Goal: Task Accomplishment & Management: Manage account settings

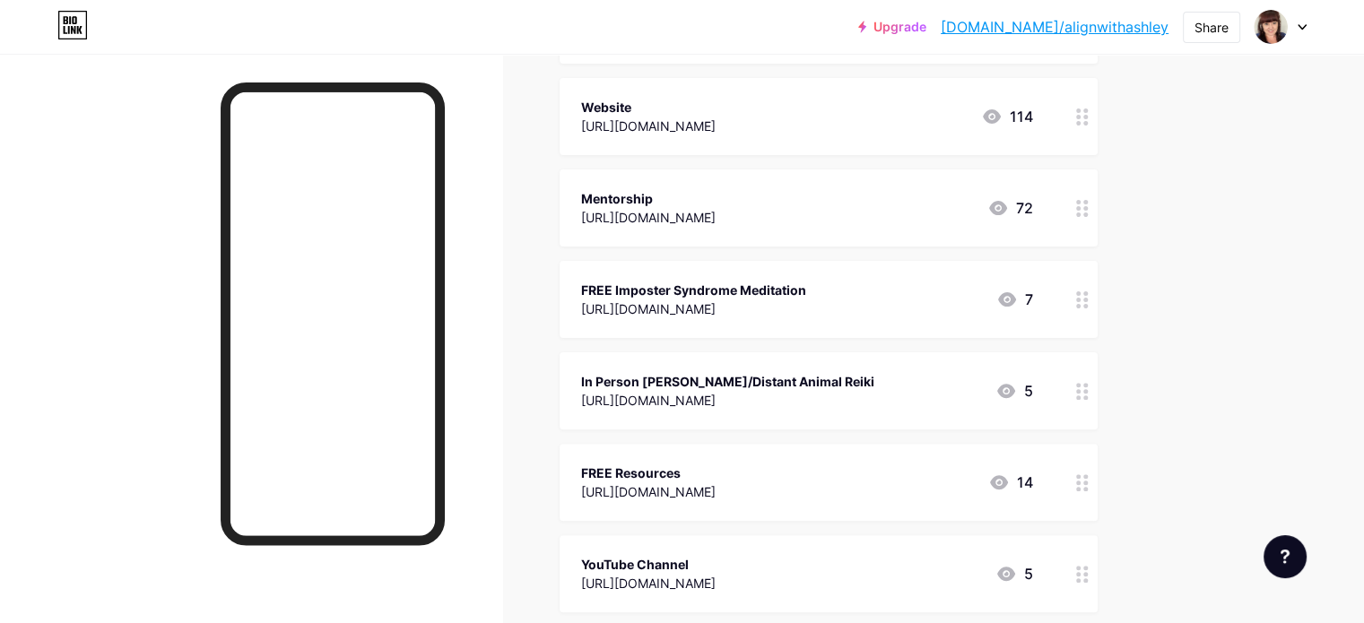
scroll to position [495, 0]
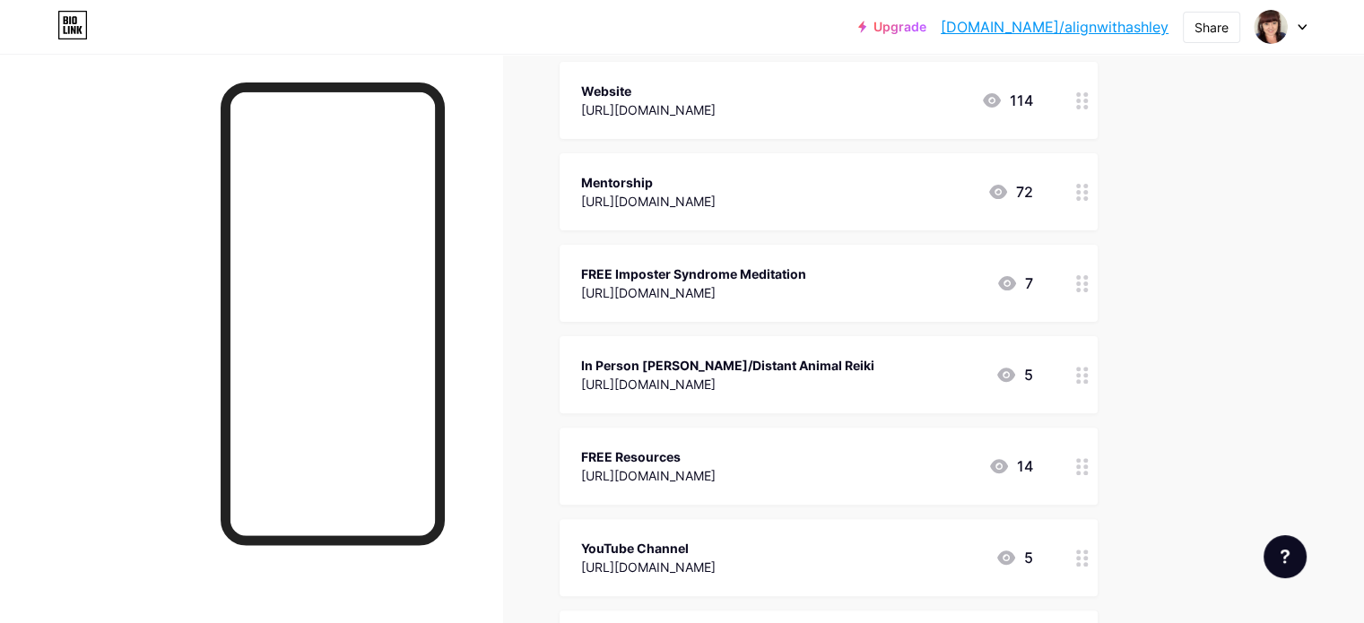
click at [1097, 281] on div "FREE Imposter Syndrome Meditation [URL][DOMAIN_NAME] 7" at bounding box center [828, 283] width 538 height 77
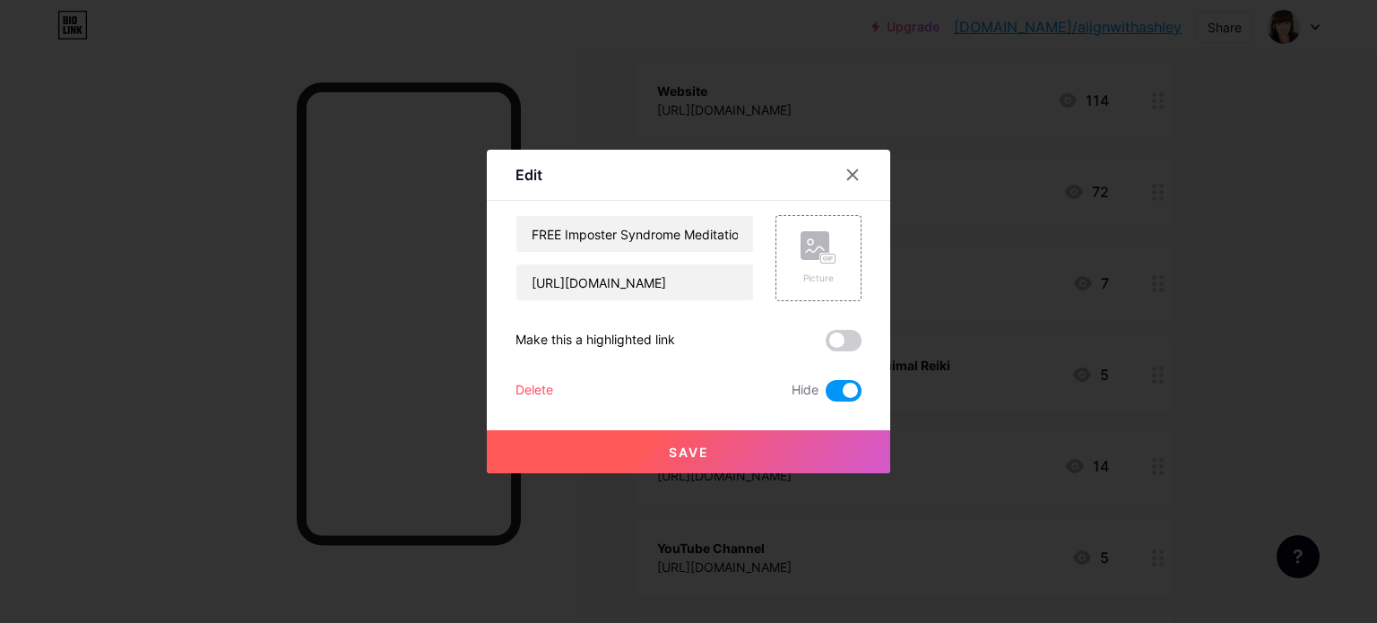
click at [1219, 305] on div at bounding box center [688, 311] width 1377 height 623
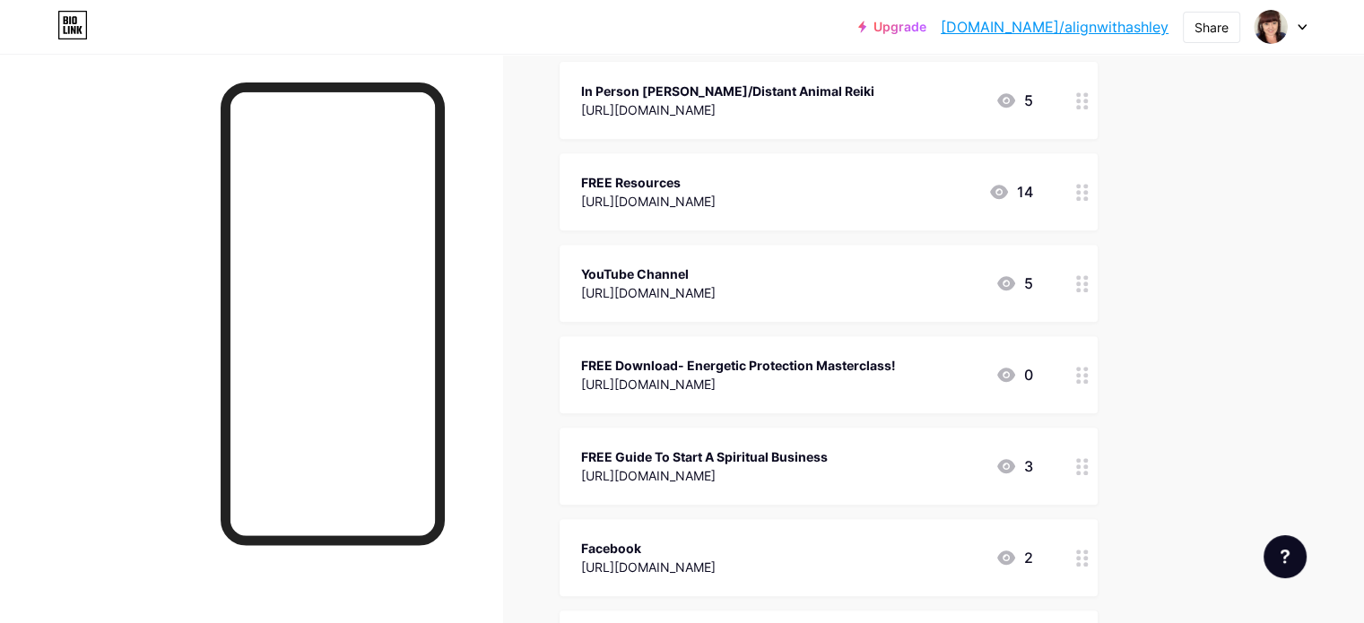
scroll to position [775, 0]
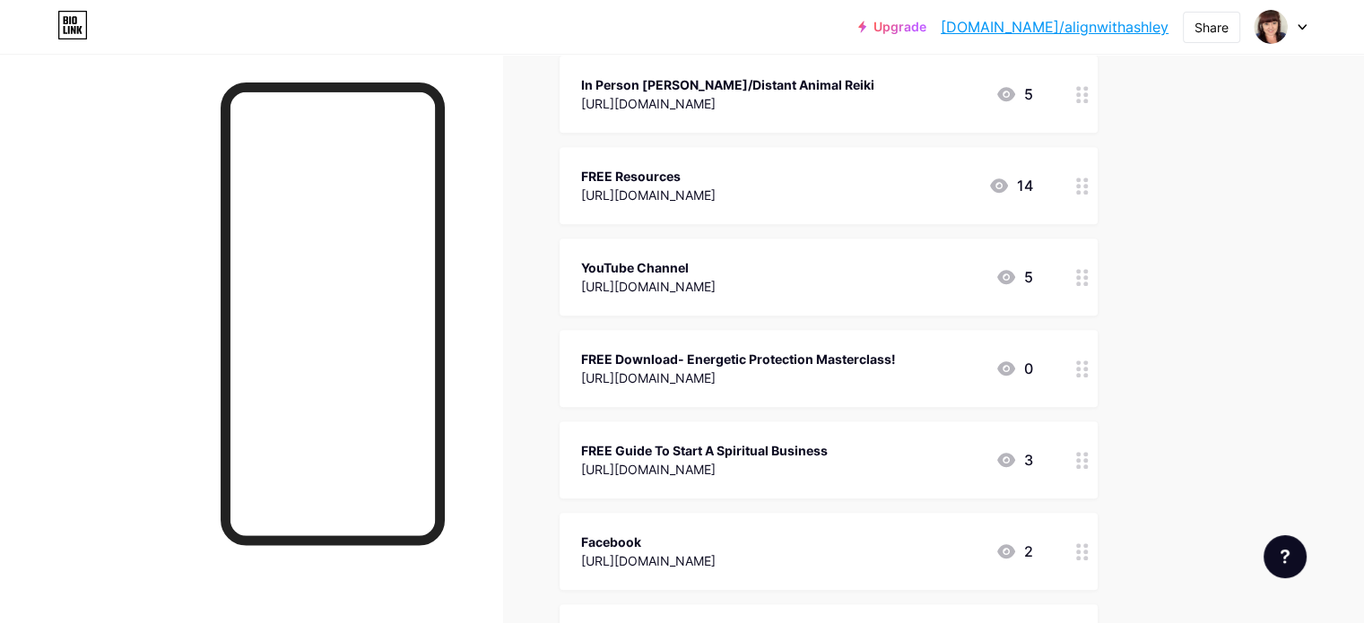
click at [1097, 360] on div at bounding box center [1082, 368] width 30 height 77
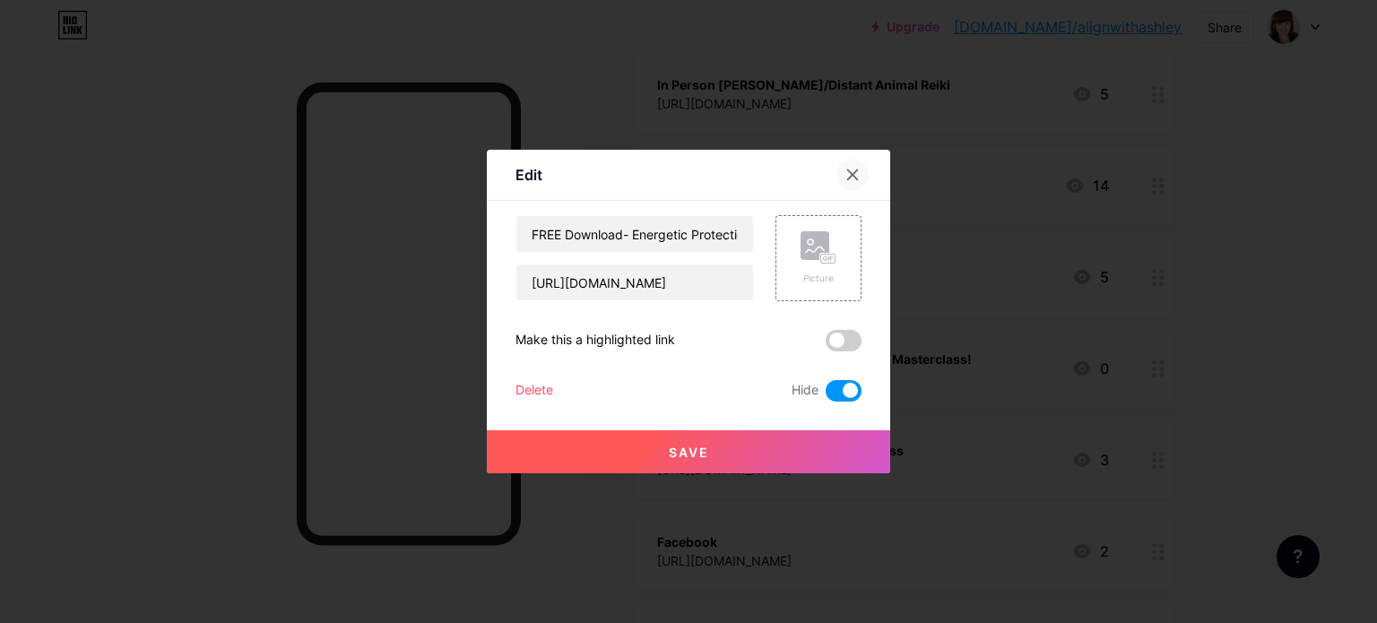
click at [858, 177] on icon at bounding box center [852, 175] width 14 height 14
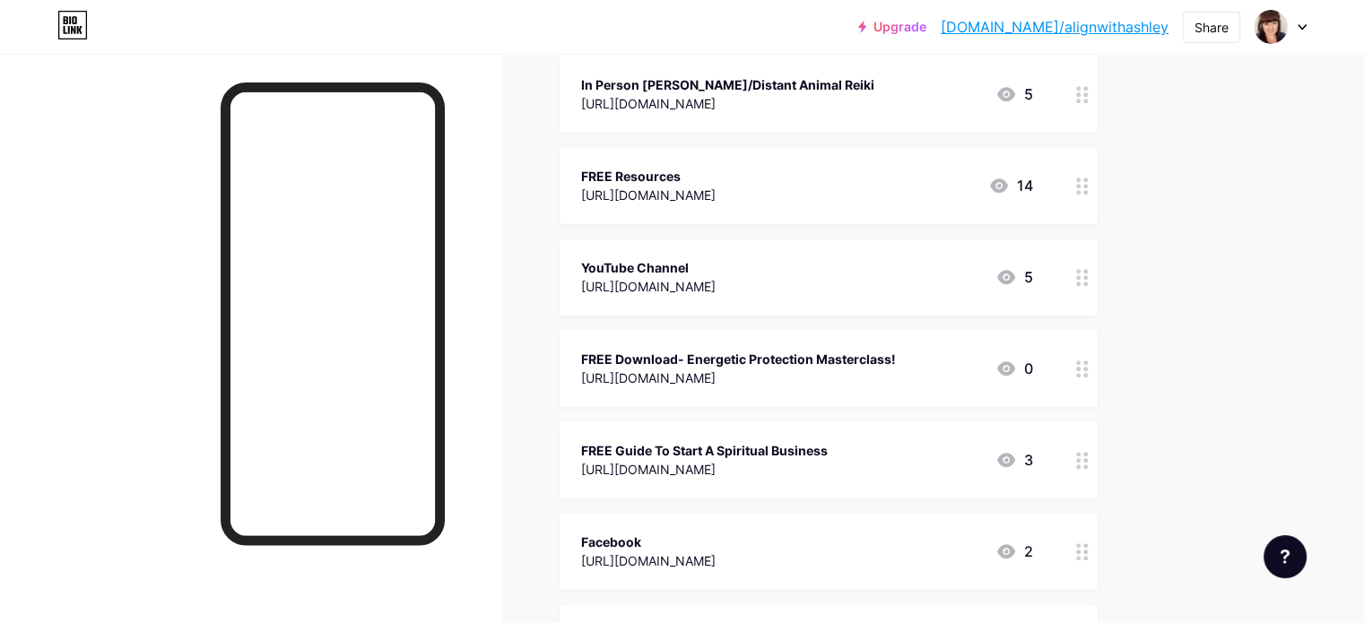
click at [1080, 367] on circle at bounding box center [1078, 369] width 4 height 4
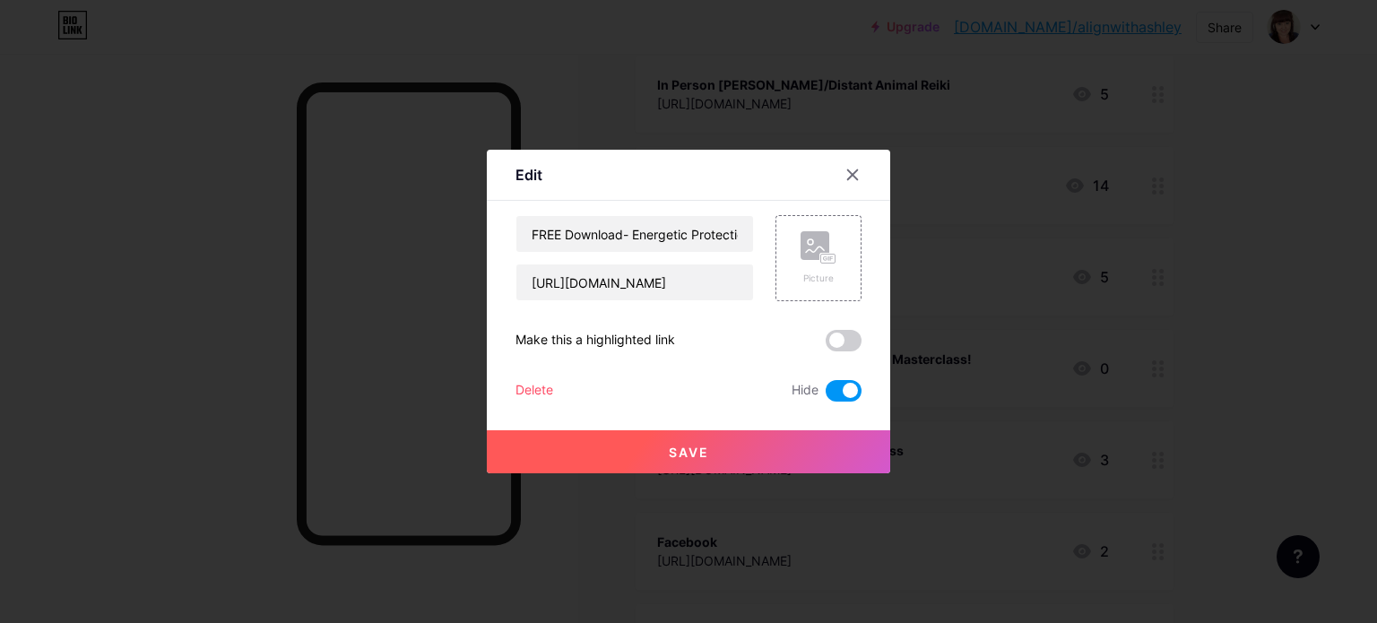
click at [528, 397] on div "Delete" at bounding box center [534, 391] width 38 height 22
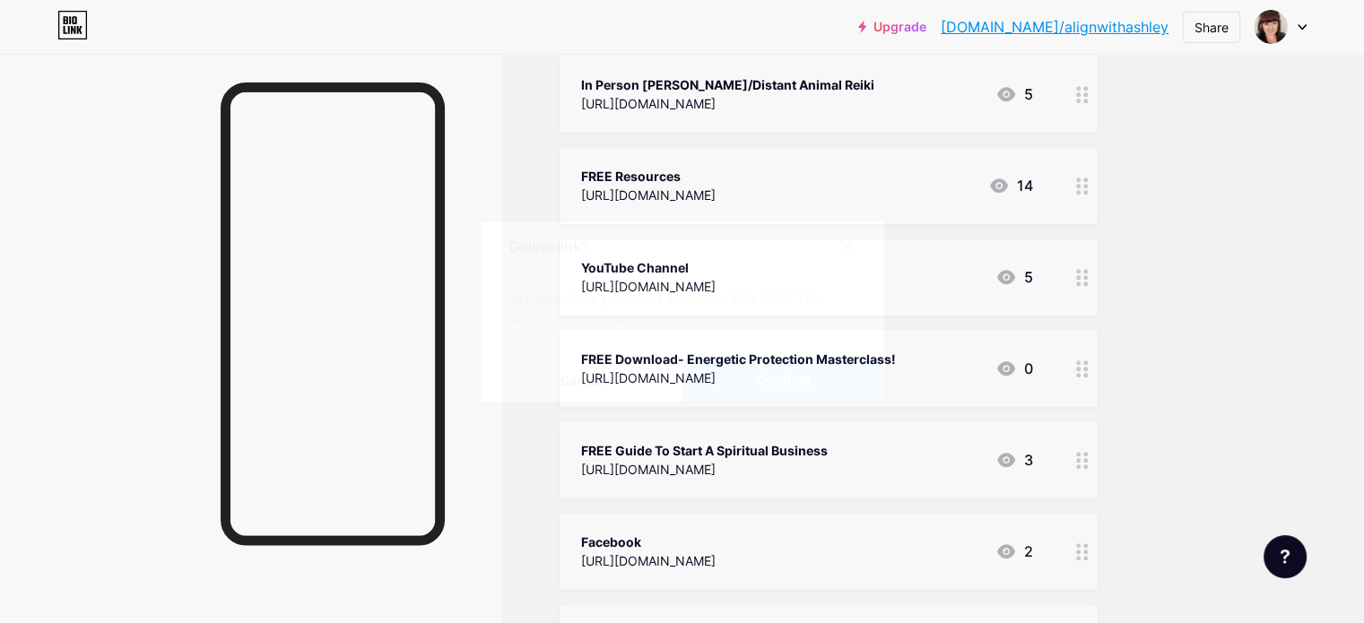
click at [750, 392] on button "Confirm" at bounding box center [783, 380] width 202 height 43
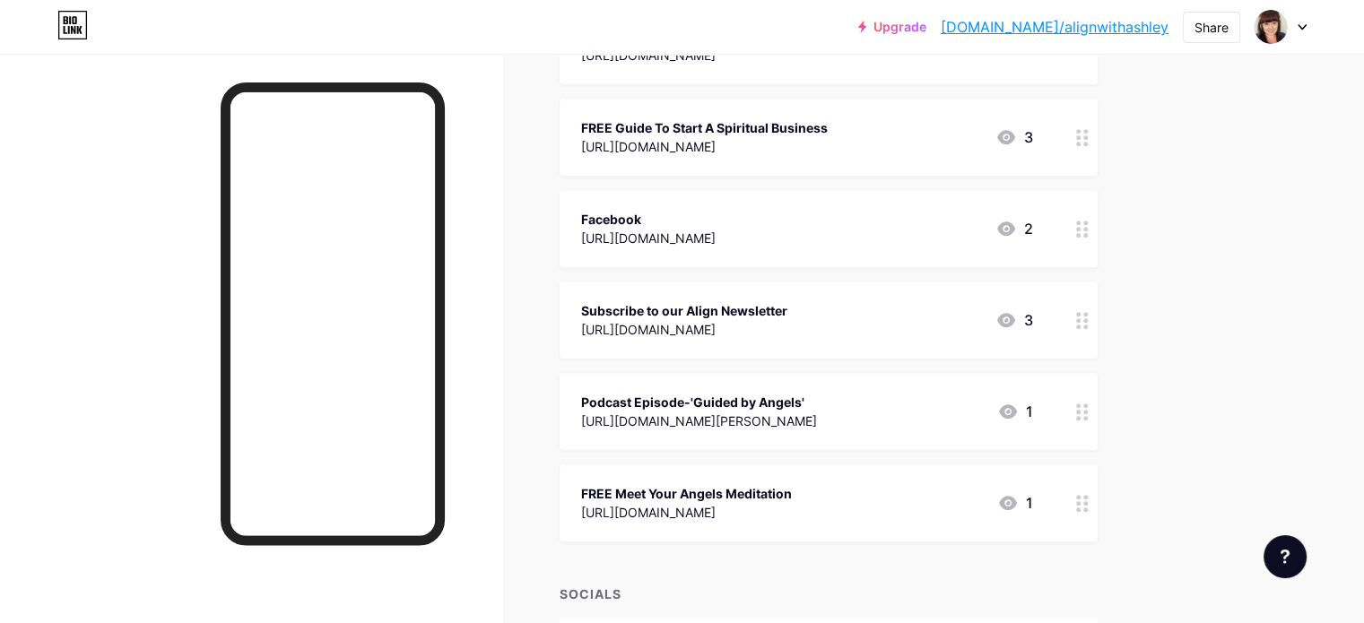
scroll to position [1028, 0]
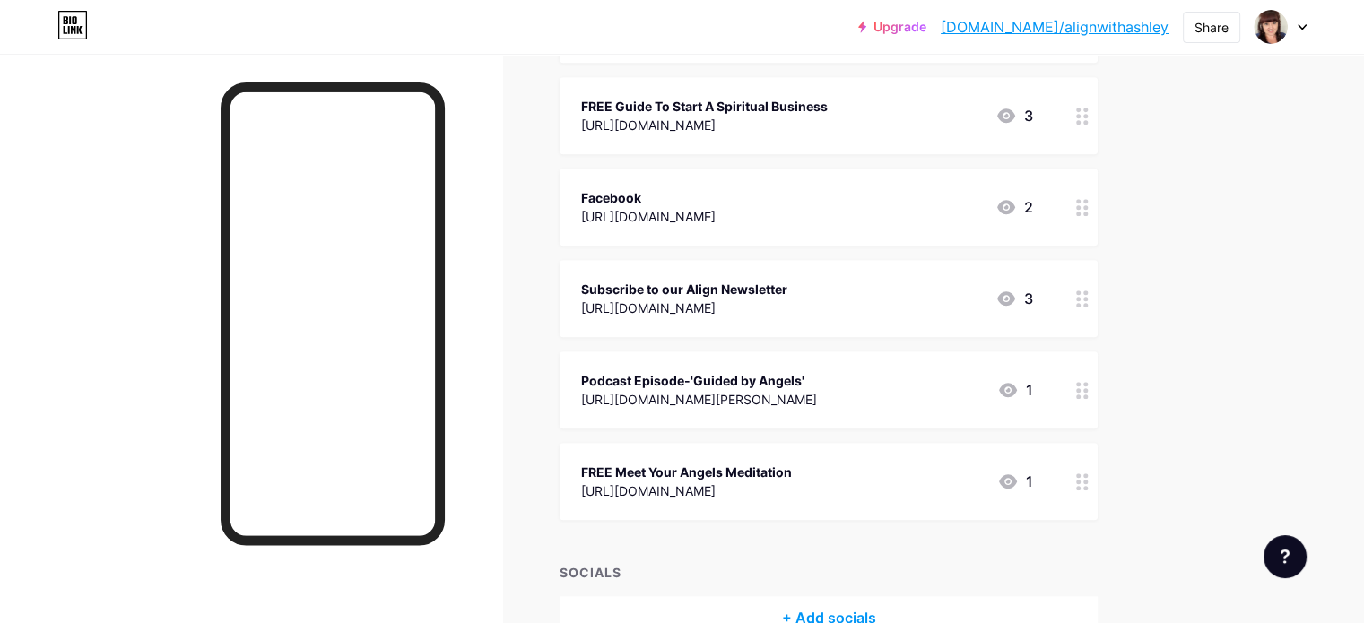
click at [1097, 477] on div at bounding box center [1082, 481] width 30 height 77
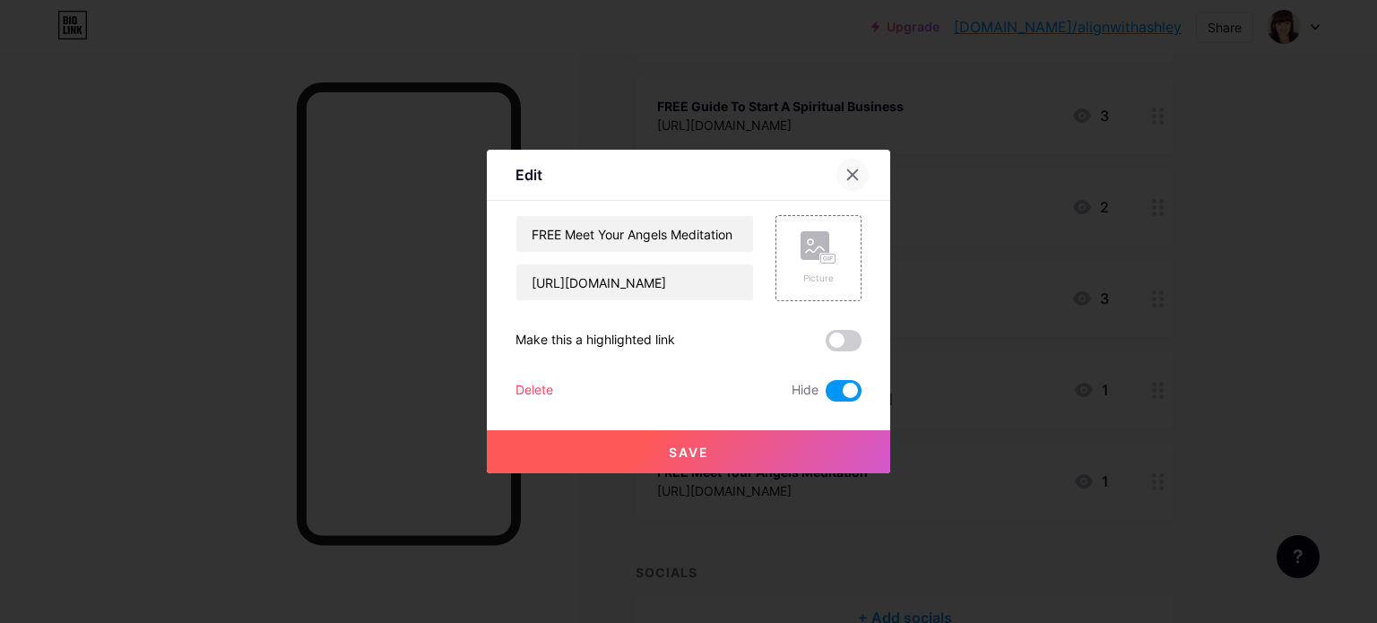
click at [858, 175] on icon at bounding box center [852, 175] width 14 height 14
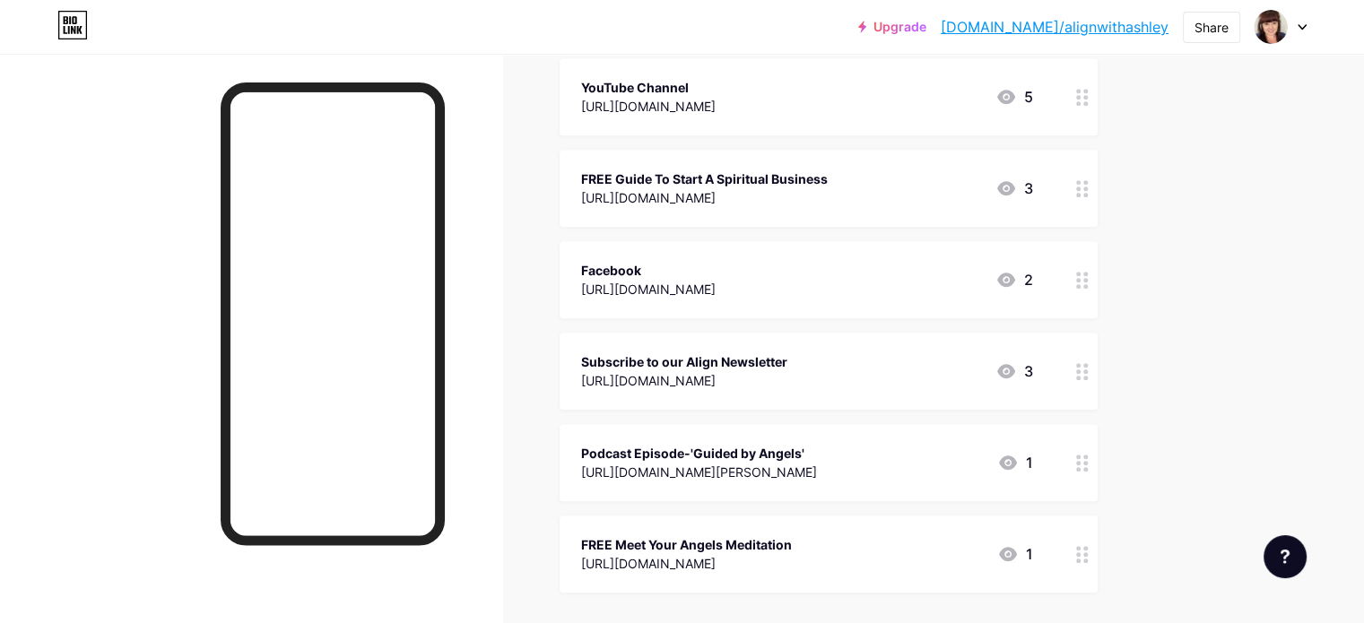
scroll to position [954, 0]
click at [1097, 385] on div "Subscribe to our Align Newsletter [URL][DOMAIN_NAME] 3" at bounding box center [828, 372] width 538 height 77
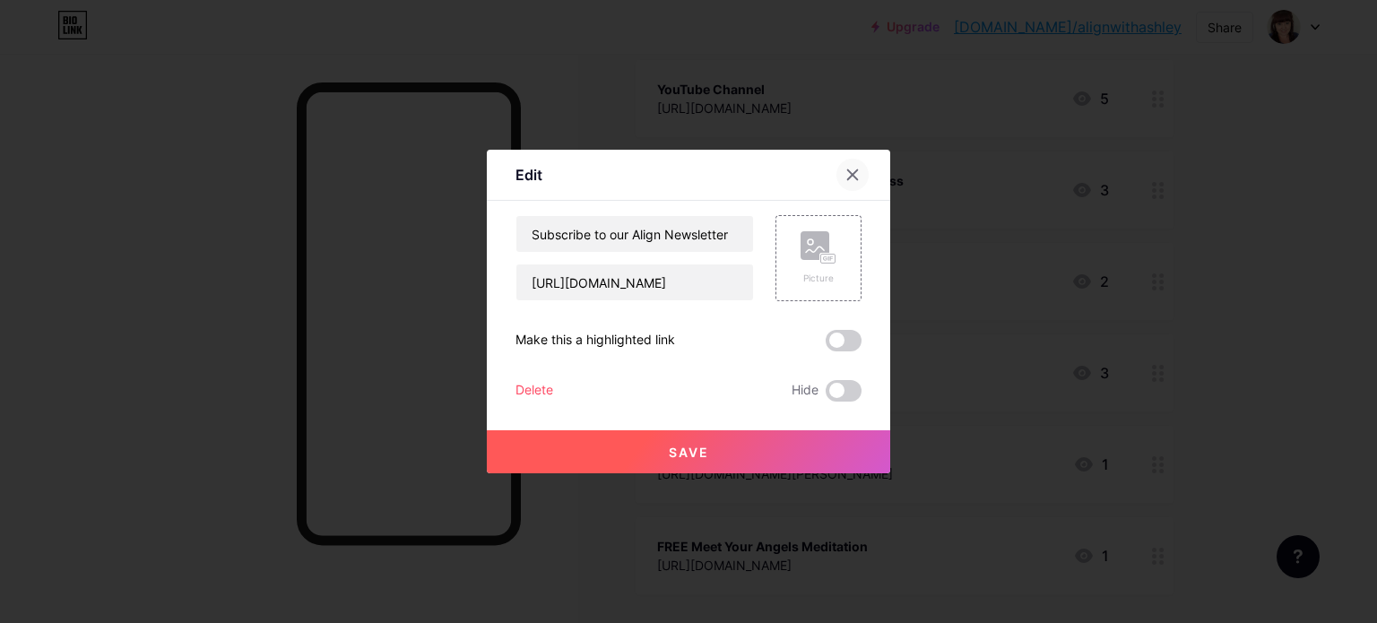
click at [854, 178] on icon at bounding box center [853, 175] width 10 height 10
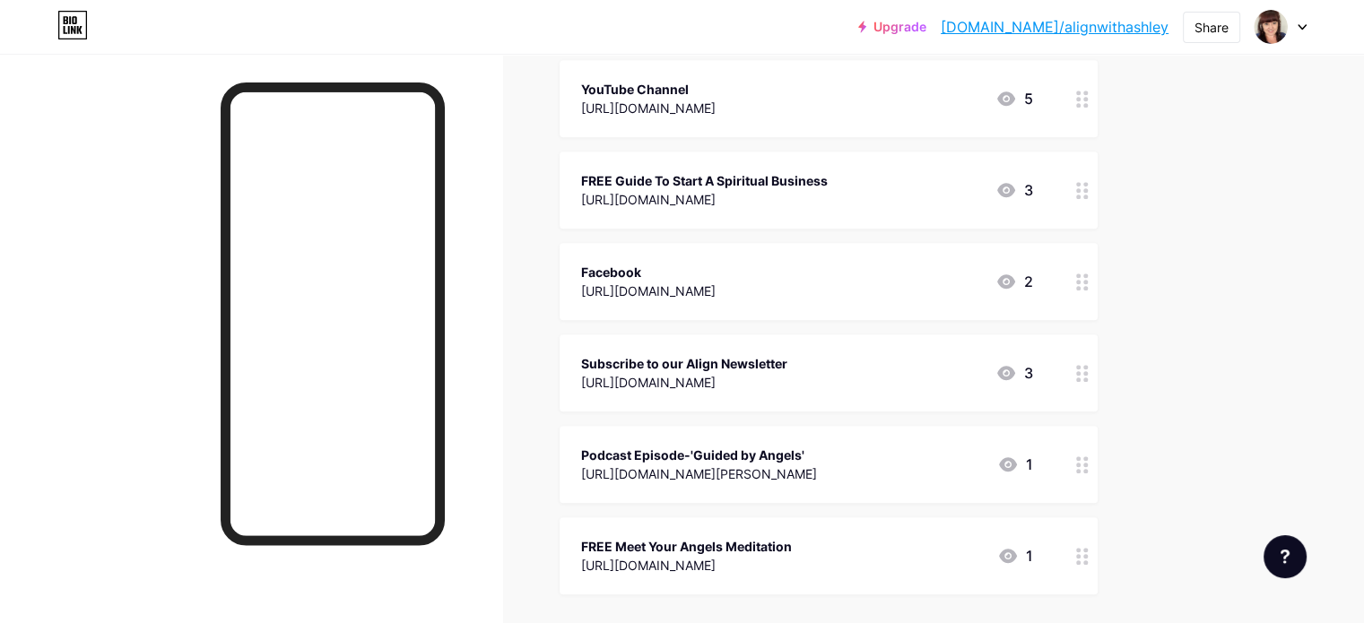
click at [1017, 372] on icon at bounding box center [1006, 373] width 22 height 22
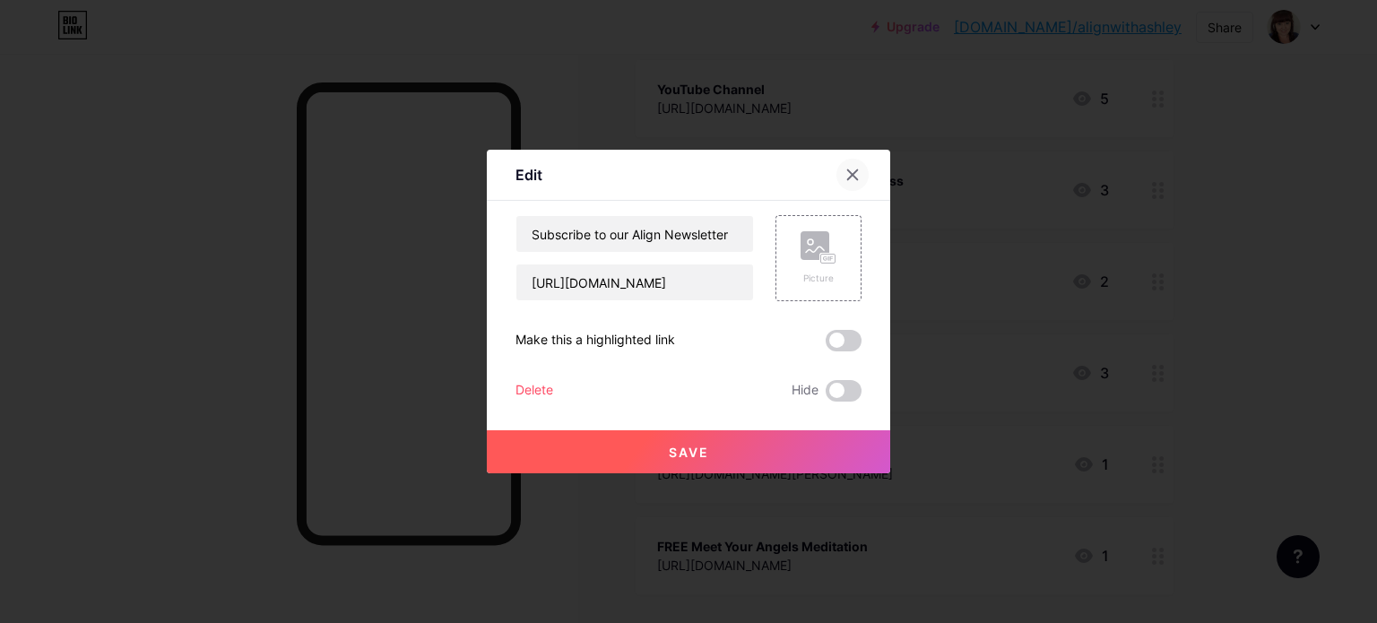
click at [861, 177] on div at bounding box center [852, 175] width 32 height 32
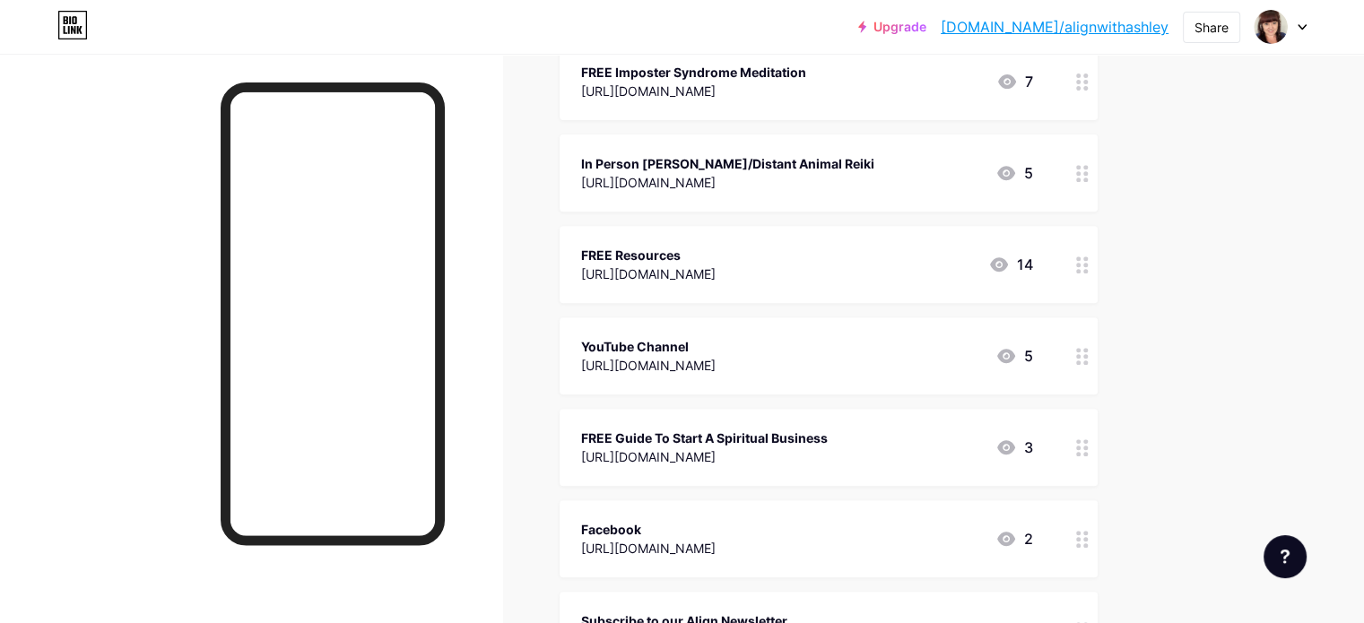
scroll to position [699, 0]
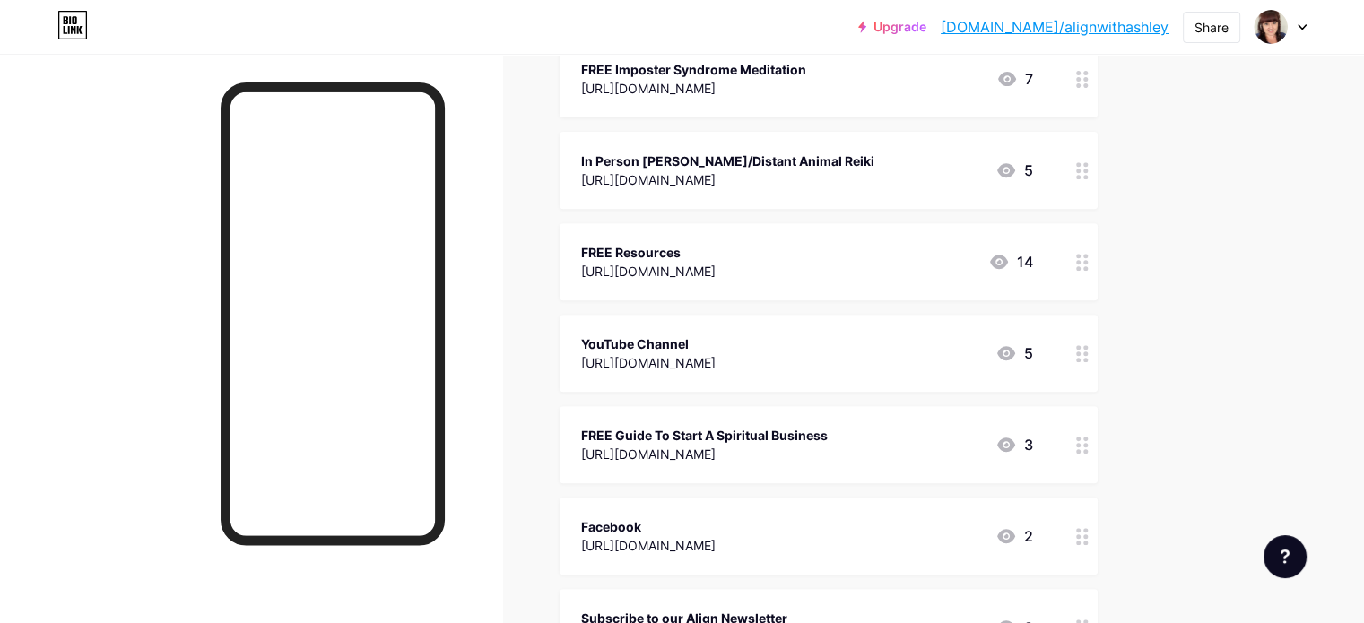
click at [1025, 530] on div "Facebook [URL][DOMAIN_NAME] 2" at bounding box center [807, 535] width 452 height 41
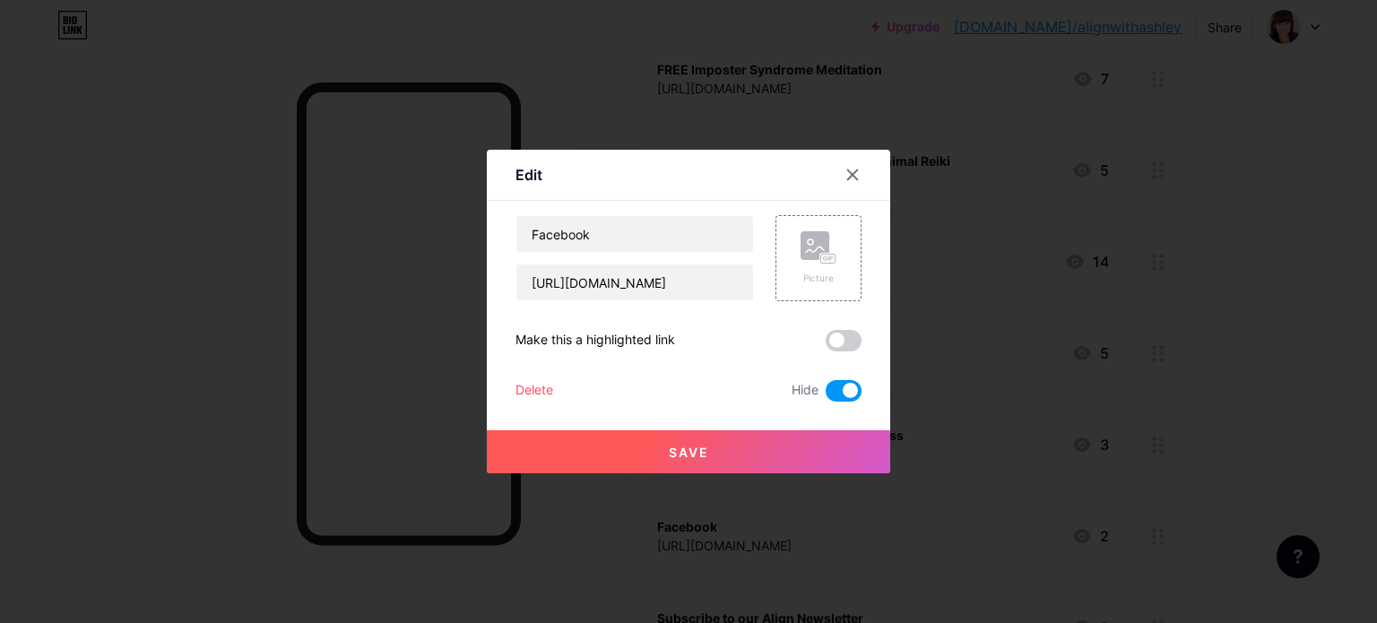
click at [531, 386] on div "Delete" at bounding box center [534, 391] width 38 height 22
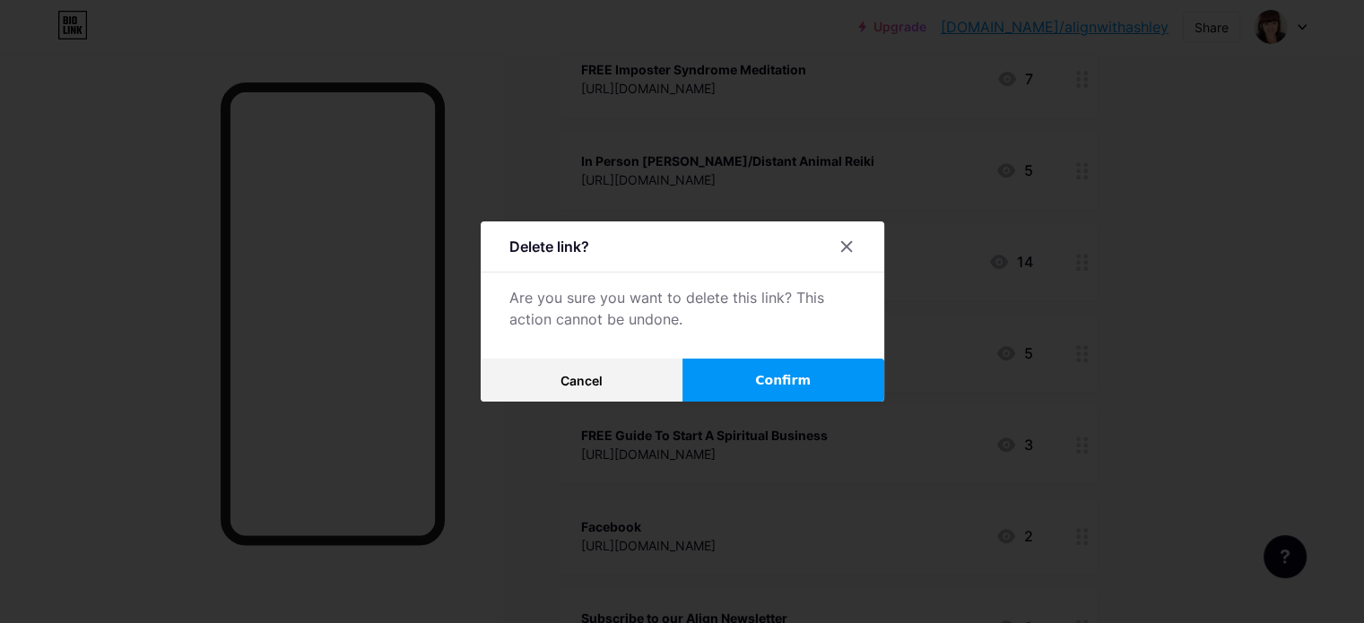
click at [800, 377] on span "Confirm" at bounding box center [783, 380] width 56 height 19
